Goal: Task Accomplishment & Management: Manage account settings

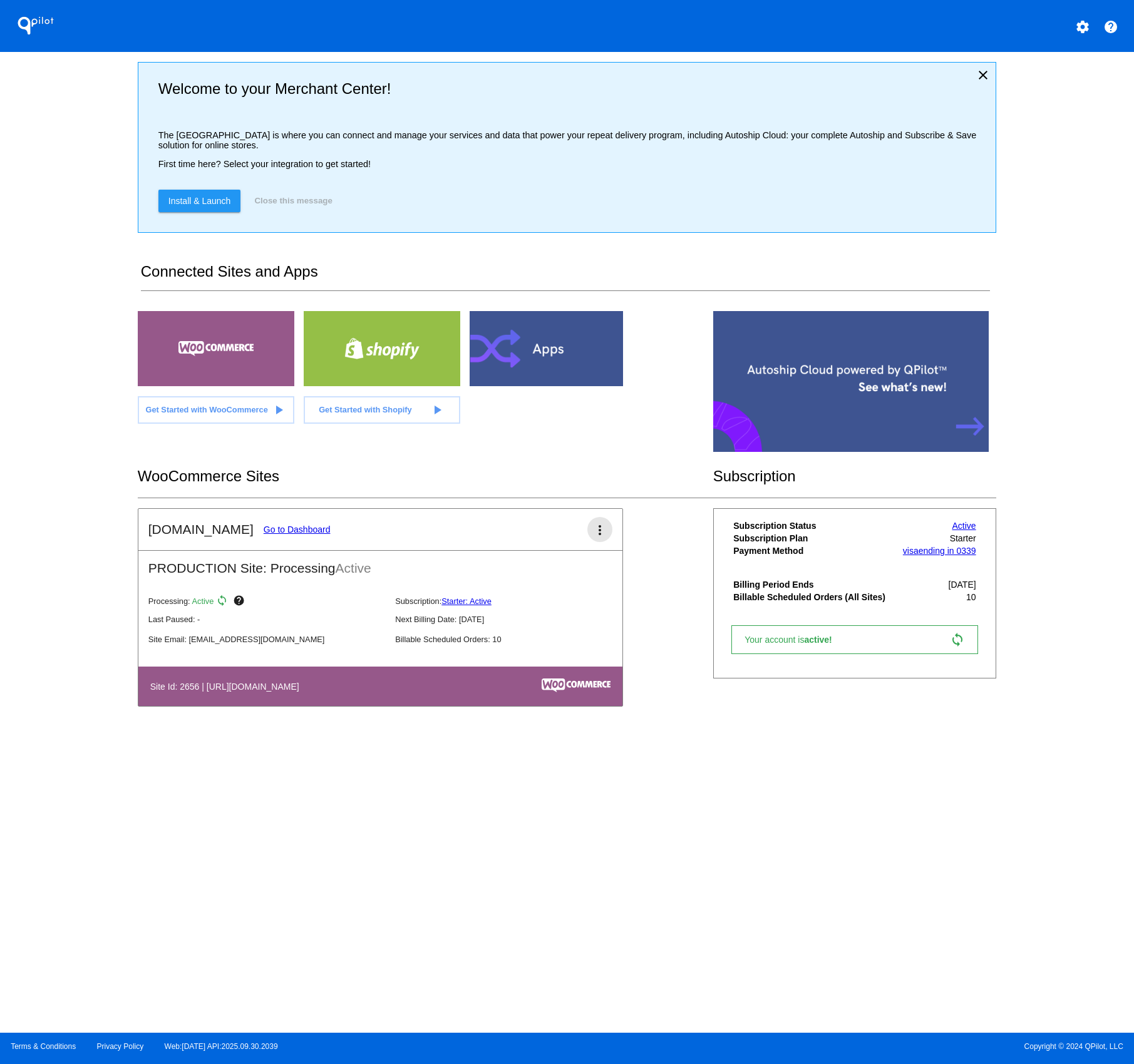
click at [601, 531] on mat-icon "more_vert" at bounding box center [599, 530] width 15 height 15
click at [556, 573] on link "edit edit" at bounding box center [554, 571] width 116 height 30
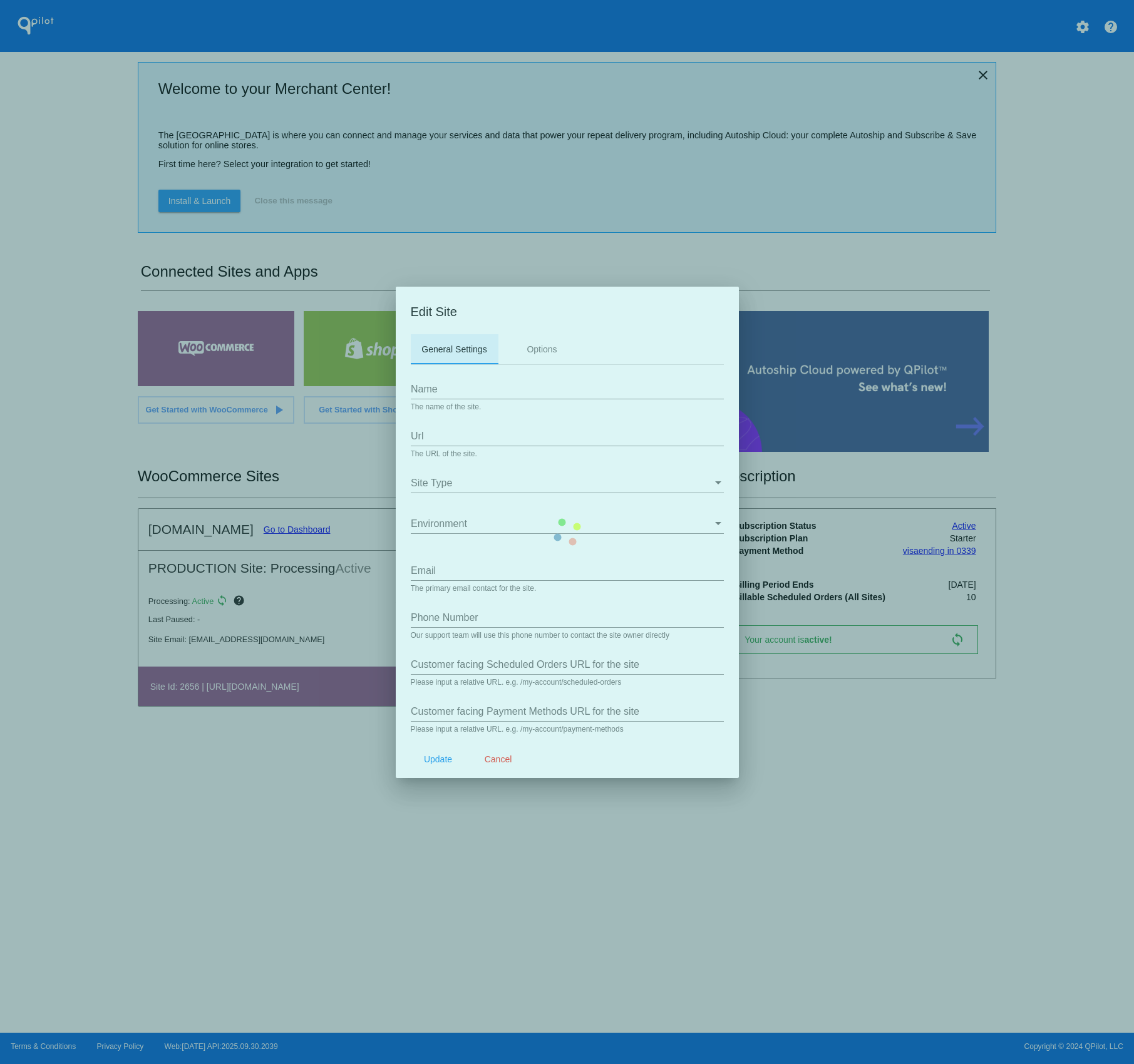
type input "[DOMAIN_NAME]"
type input "[URL][DOMAIN_NAME]"
type input "[EMAIL_ADDRESS][DOMAIN_NAME]"
type input "/my-account/scheduled-orders/"
type input "/my-account/payment-methods/"
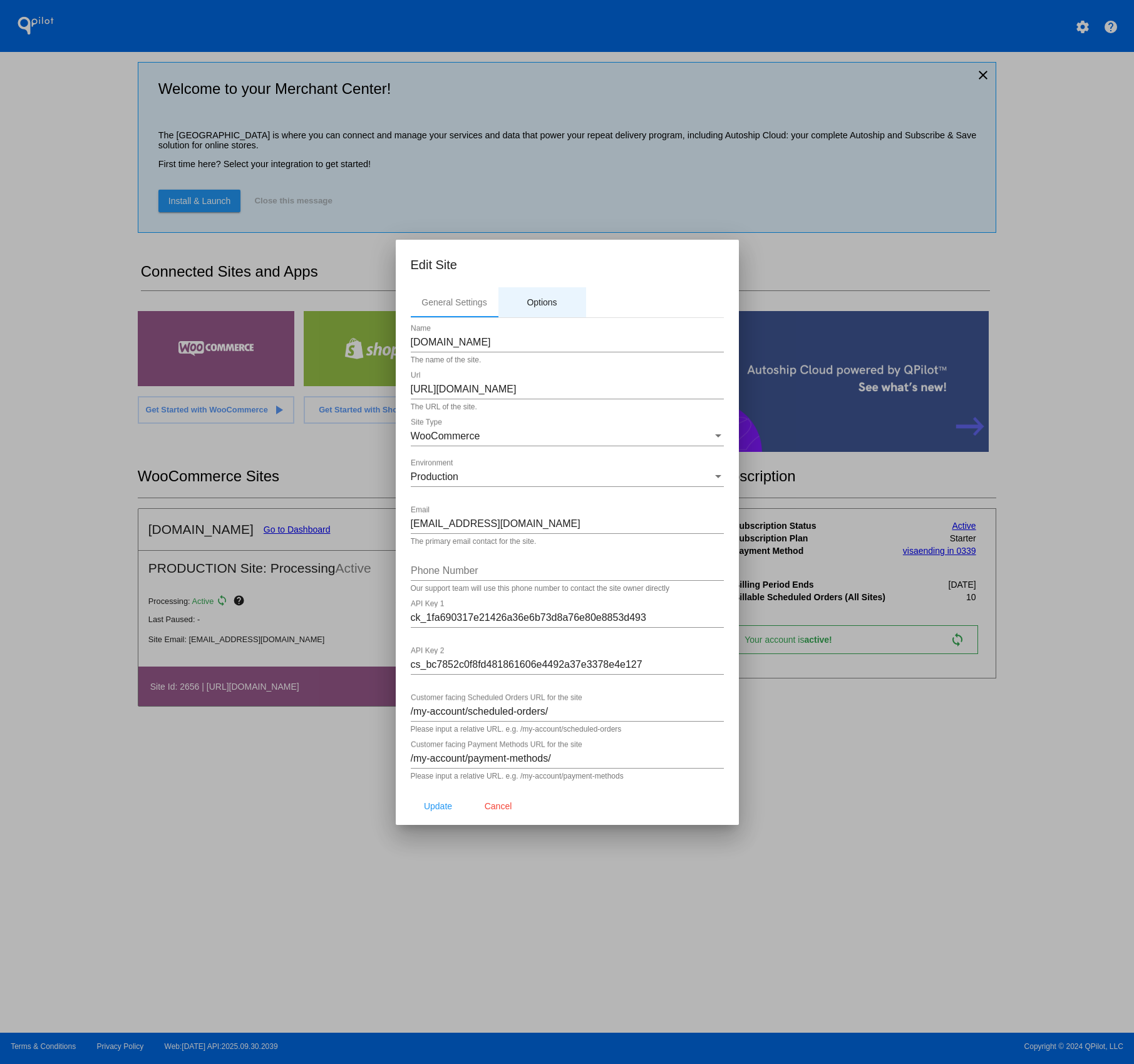
click at [541, 301] on div "Options" at bounding box center [541, 303] width 30 height 10
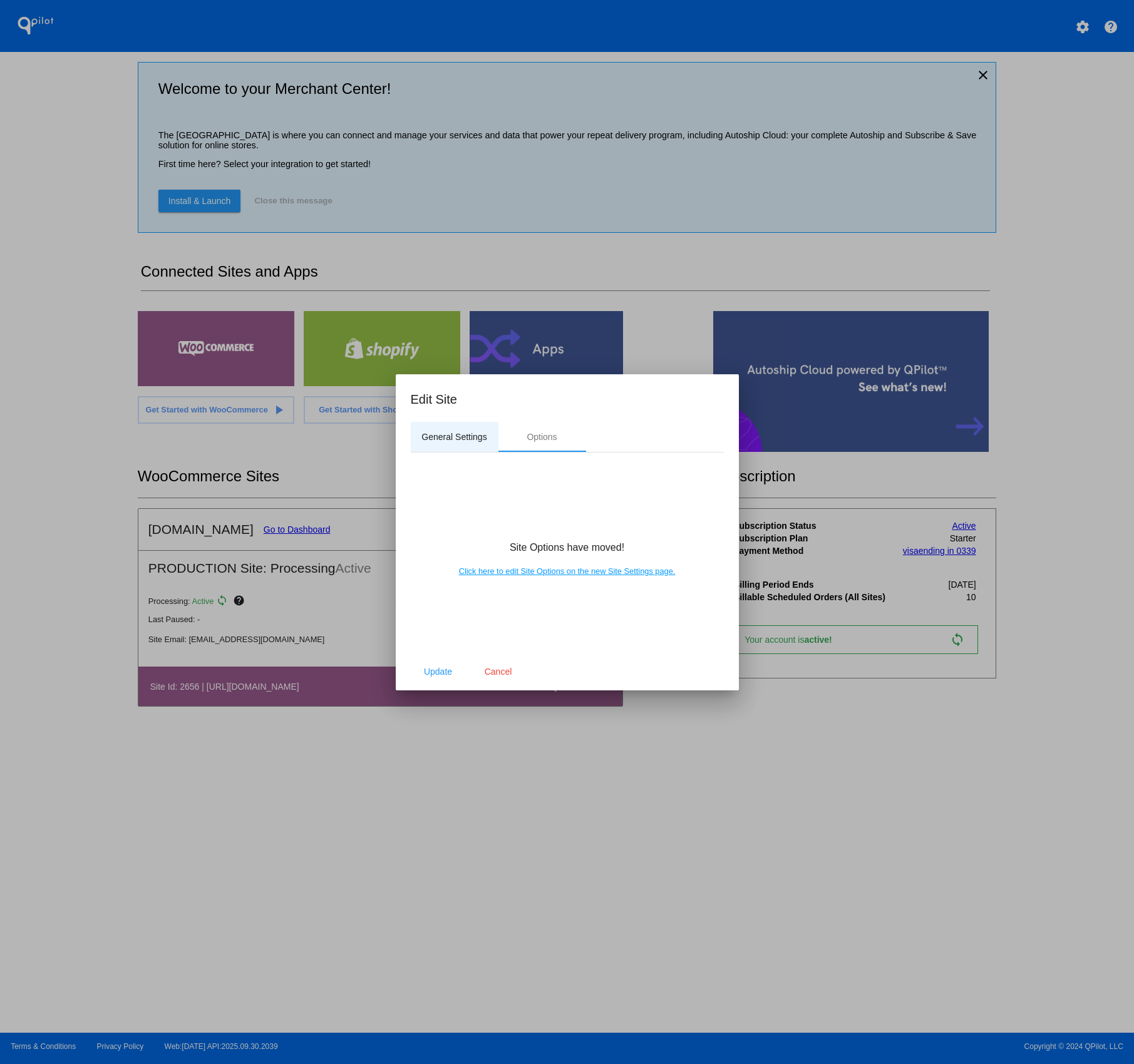
click at [462, 436] on div "General Settings" at bounding box center [454, 437] width 65 height 10
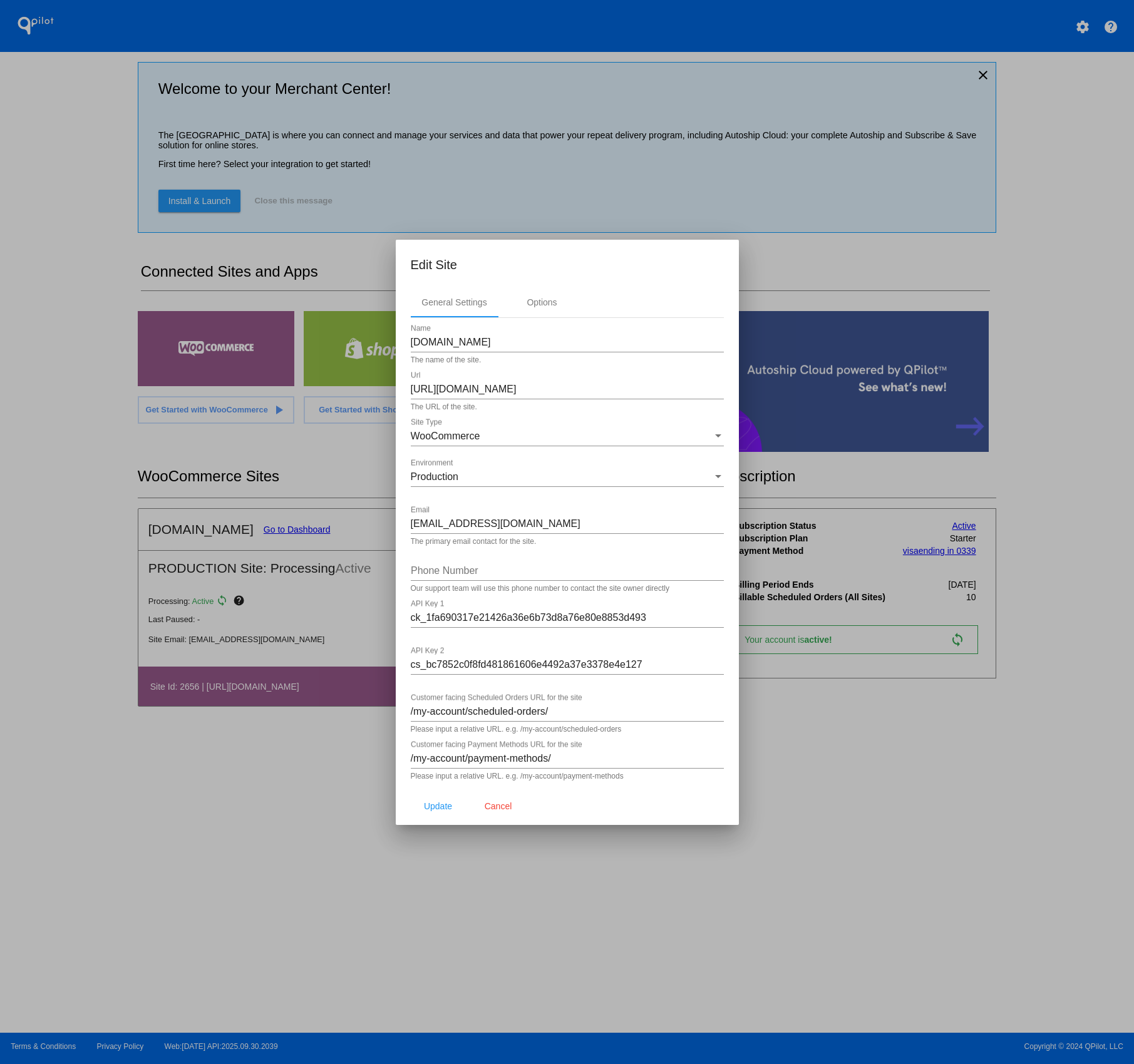
click at [889, 257] on div at bounding box center [567, 532] width 1134 height 1064
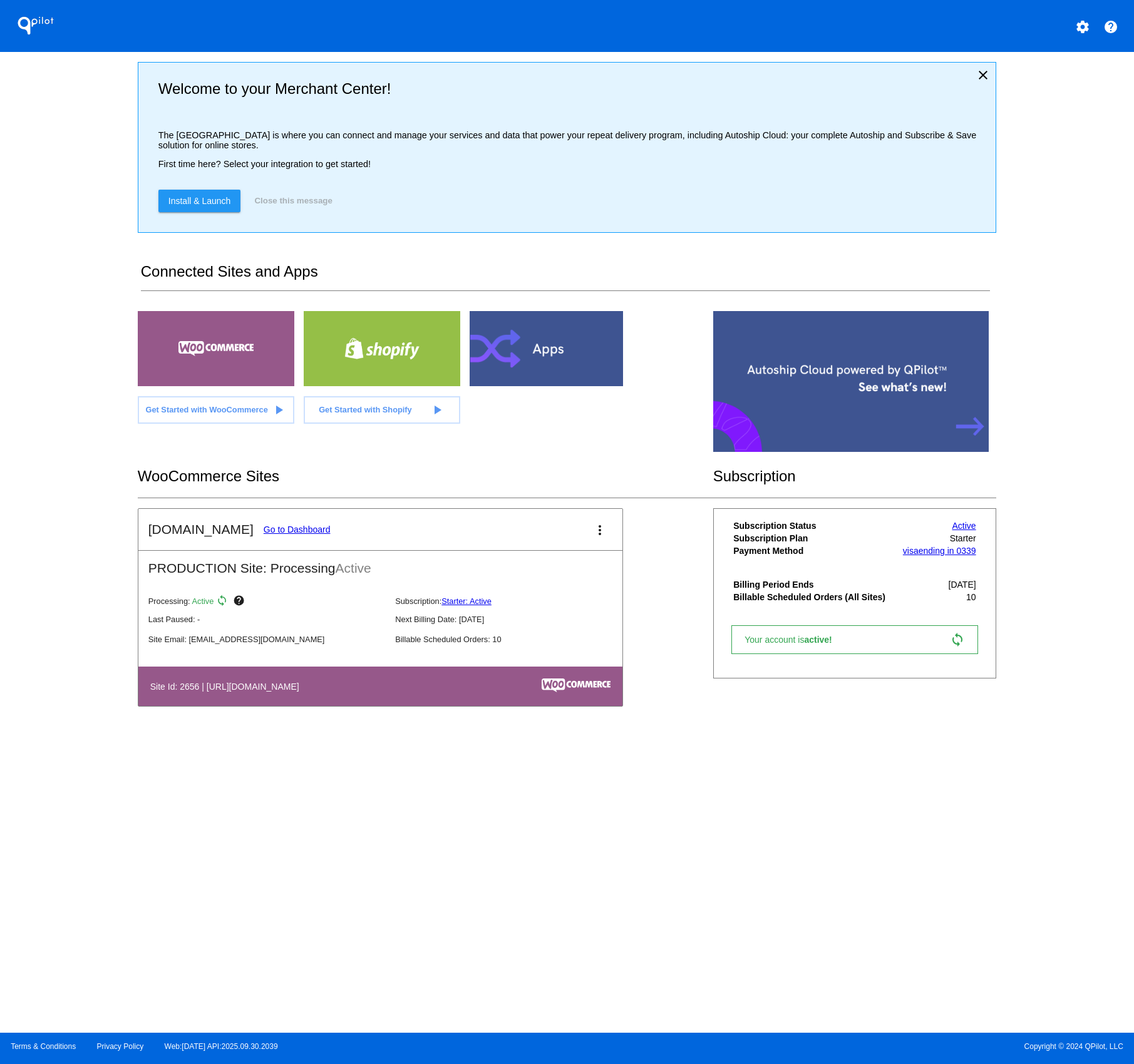
click at [1080, 25] on mat-icon "settings" at bounding box center [1082, 26] width 15 height 15
click at [1041, 38] on span "My Account" at bounding box center [1039, 33] width 52 height 10
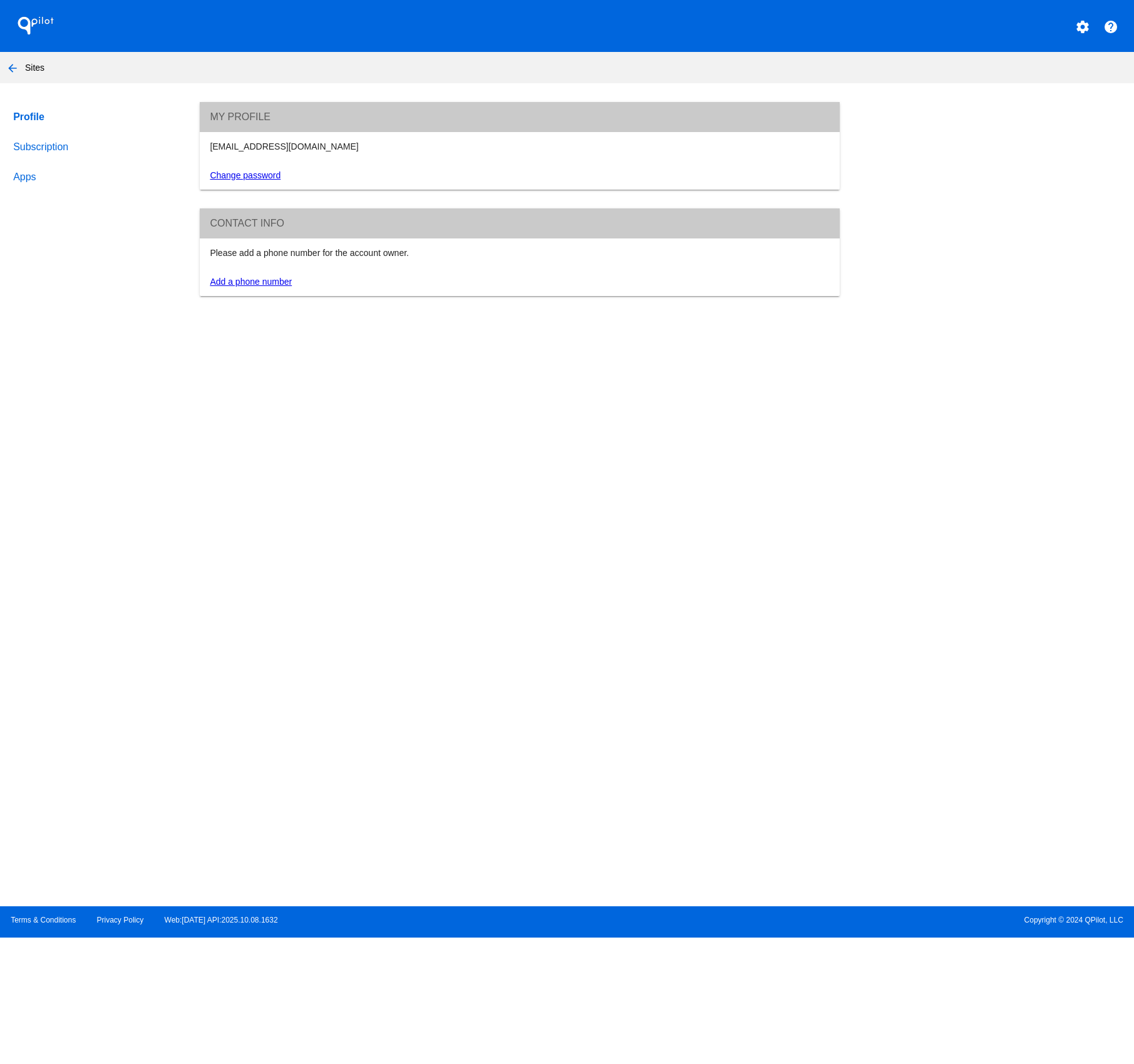
click at [48, 151] on link "Subscription" at bounding box center [94, 147] width 168 height 30
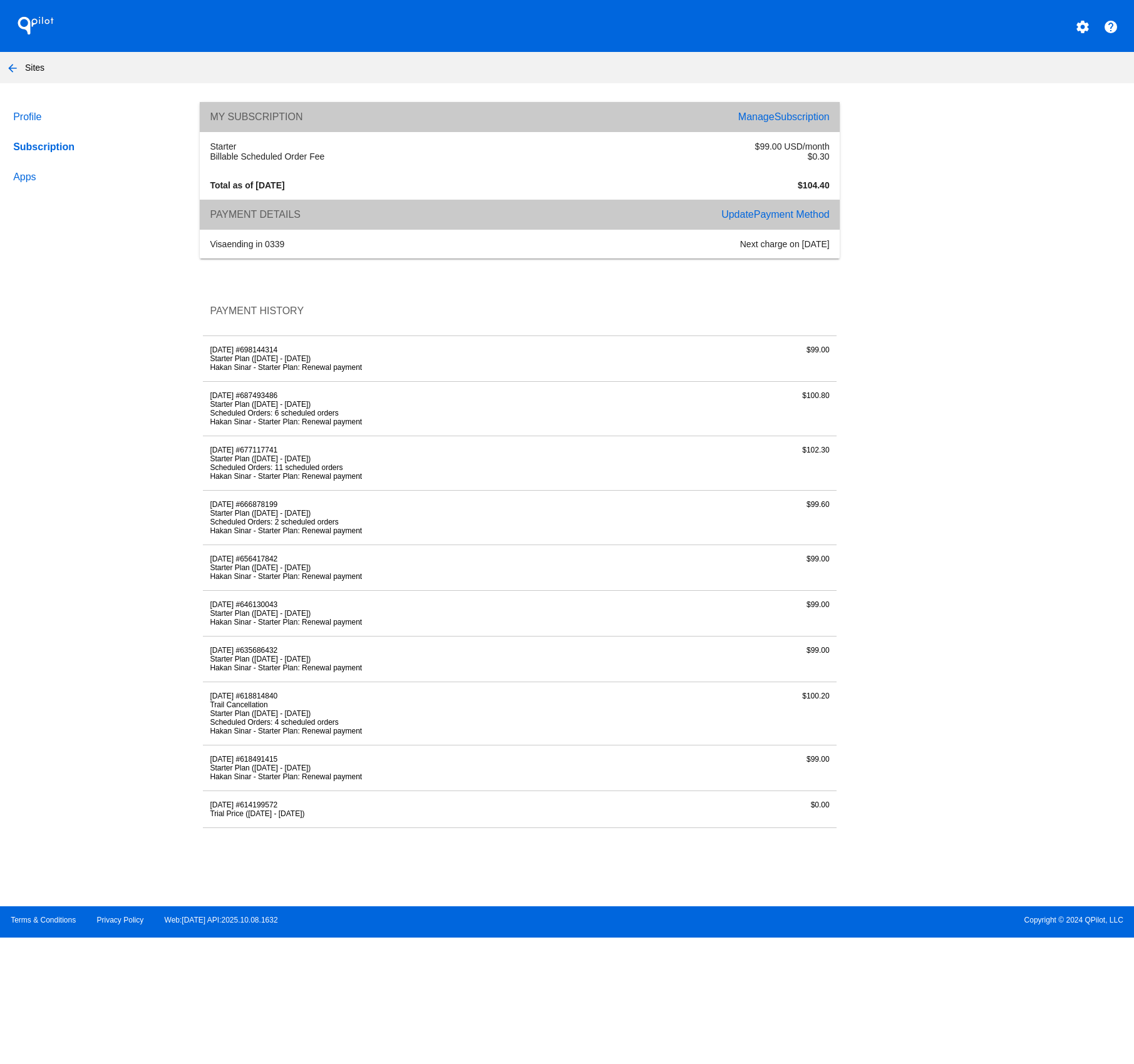
click at [31, 177] on link "Apps" at bounding box center [94, 177] width 168 height 30
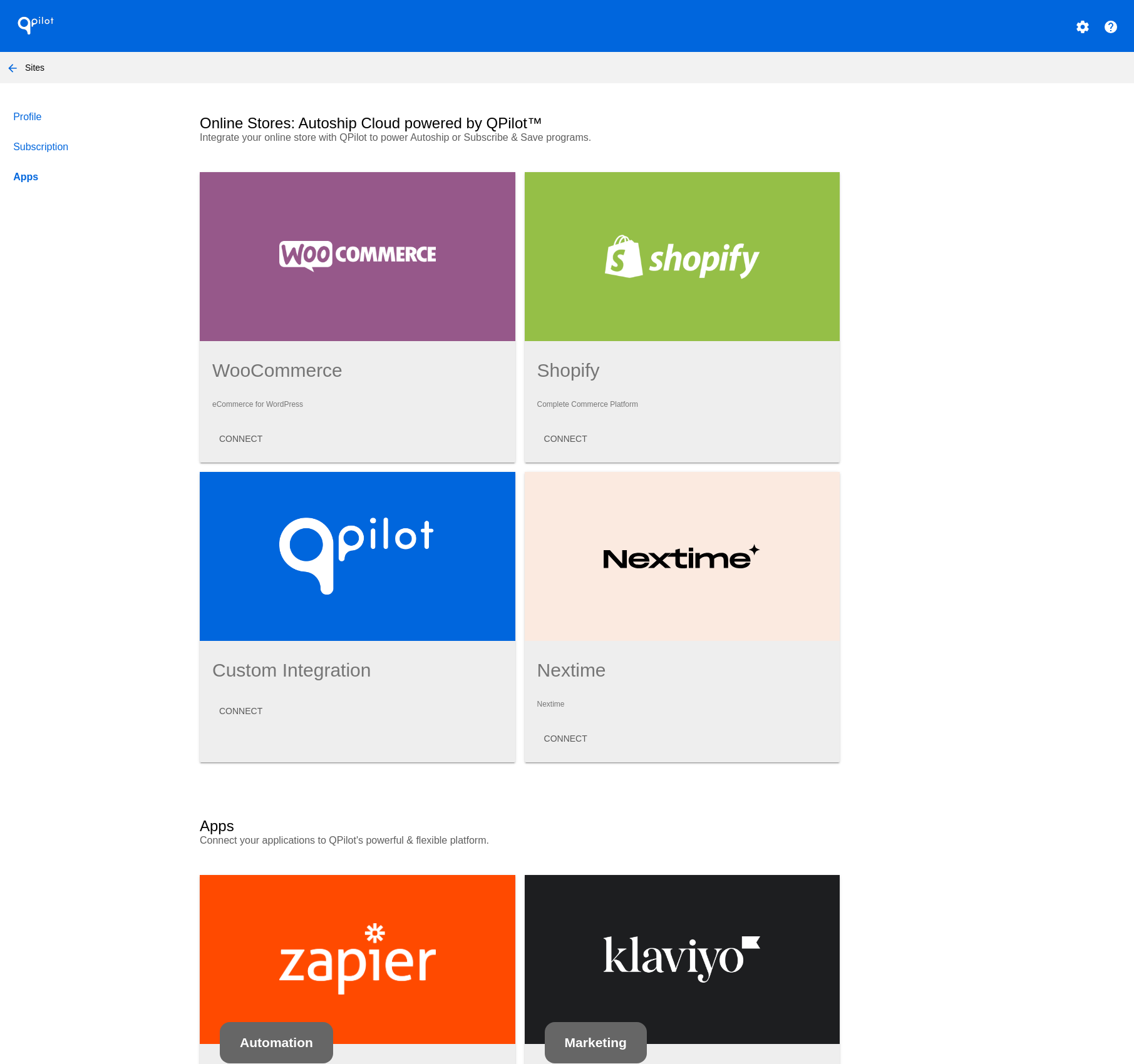
click at [26, 118] on link "Profile" at bounding box center [94, 117] width 168 height 30
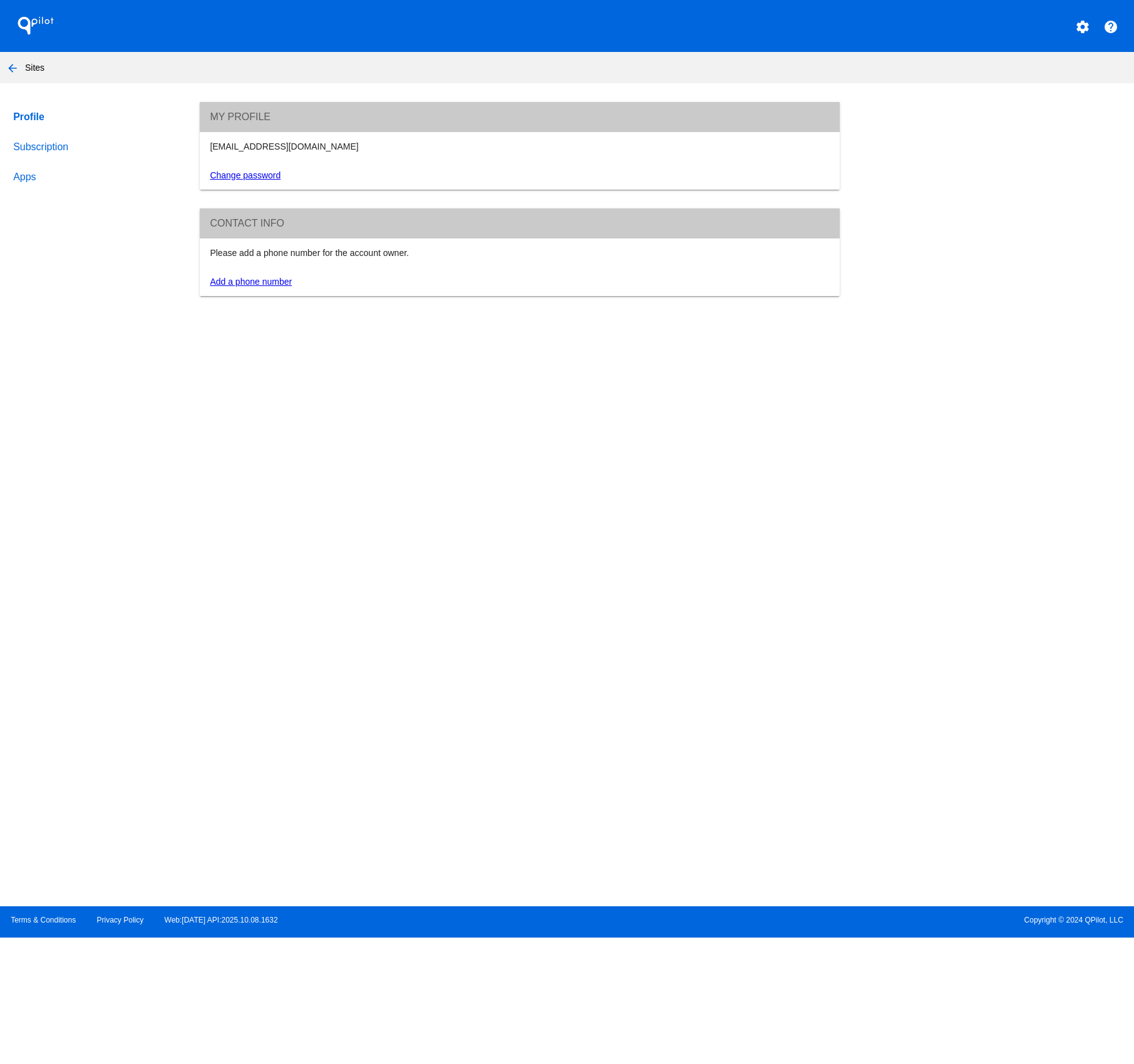
click at [12, 70] on mat-icon "arrow_back" at bounding box center [12, 68] width 15 height 15
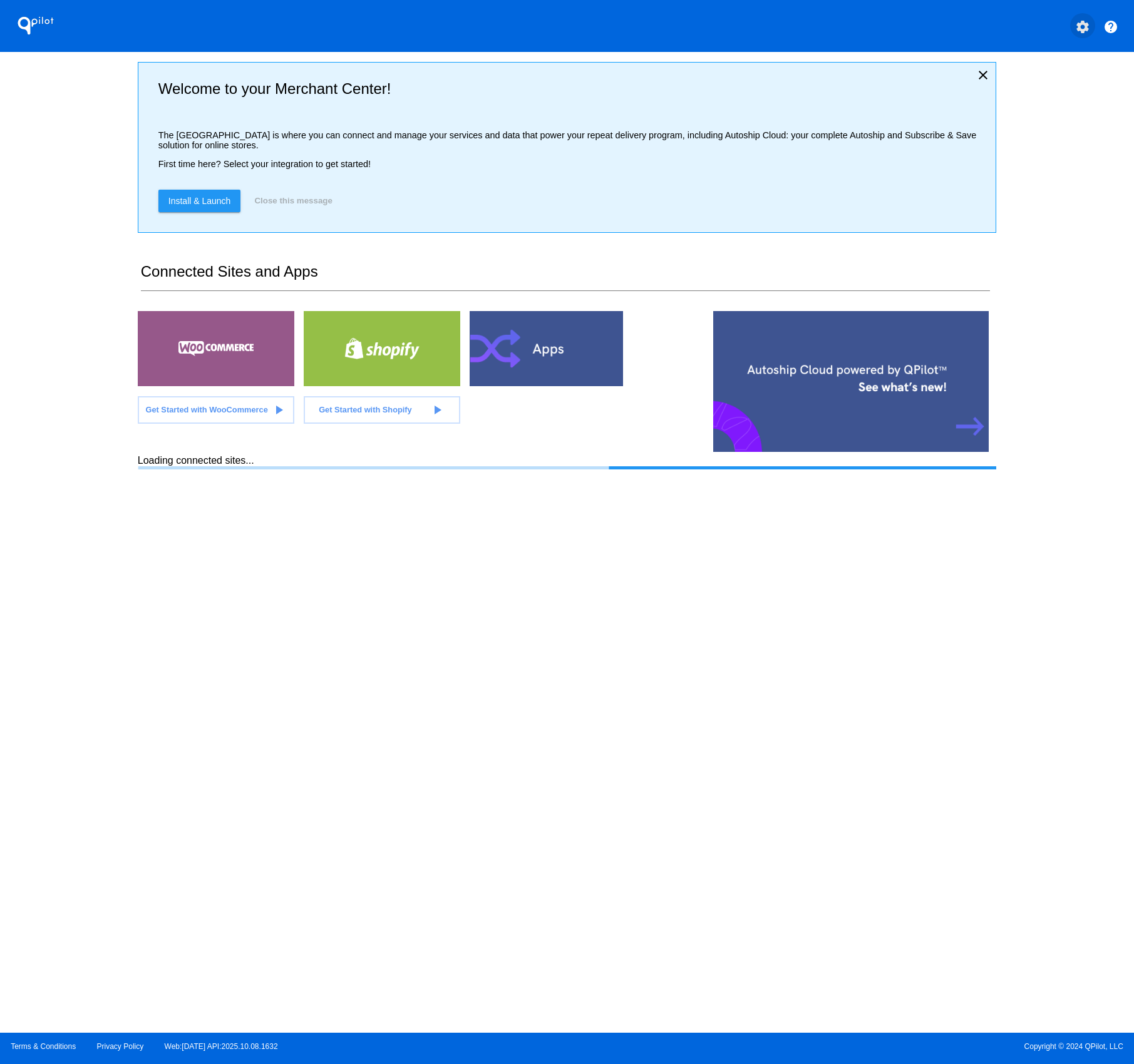
click at [1089, 29] on mat-icon "settings" at bounding box center [1082, 26] width 15 height 15
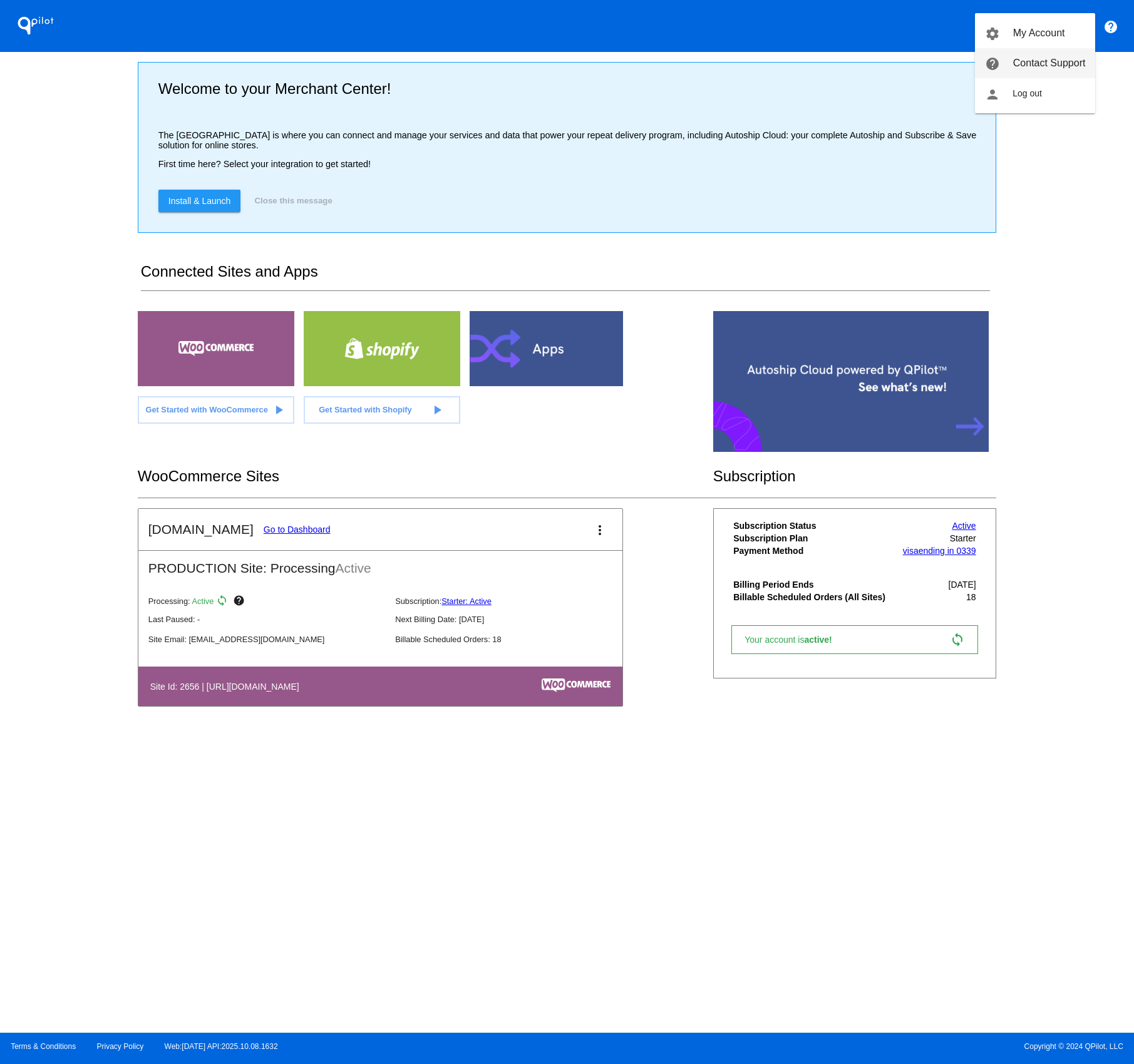
click at [1025, 68] on span "Contact Support" at bounding box center [1049, 63] width 72 height 10
